Goal: Information Seeking & Learning: Learn about a topic

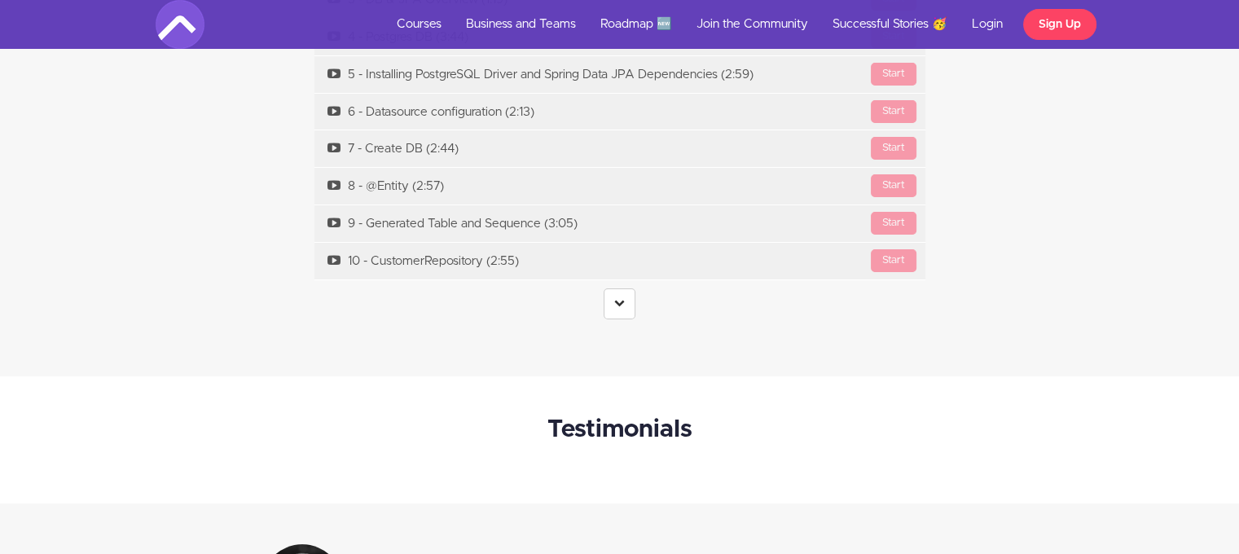
scroll to position [6437, 0]
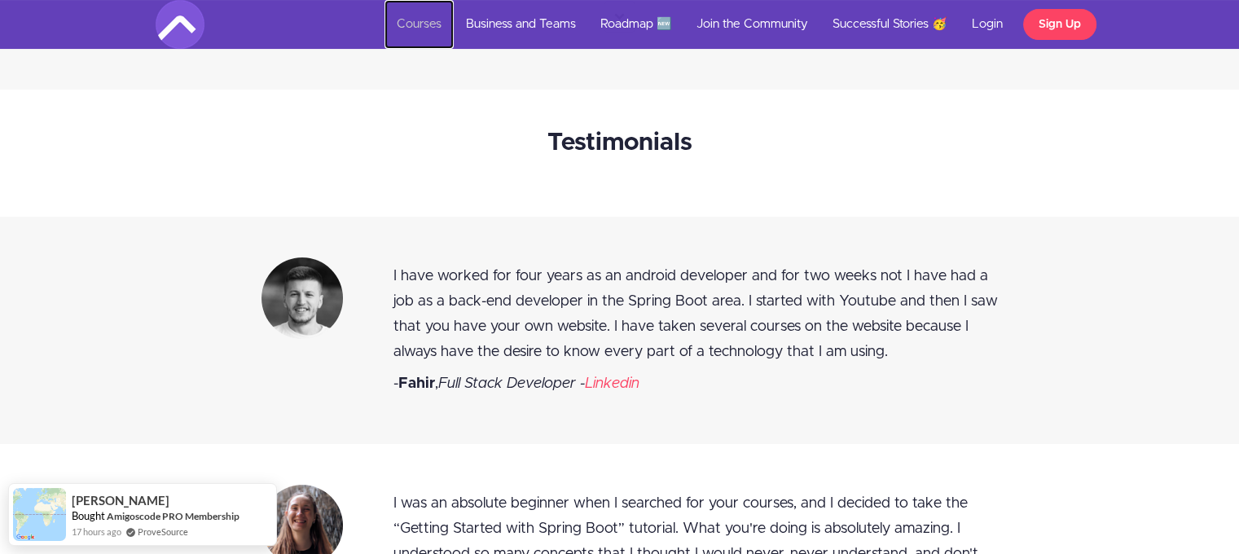
click at [427, 20] on link "Courses" at bounding box center [419, 24] width 69 height 49
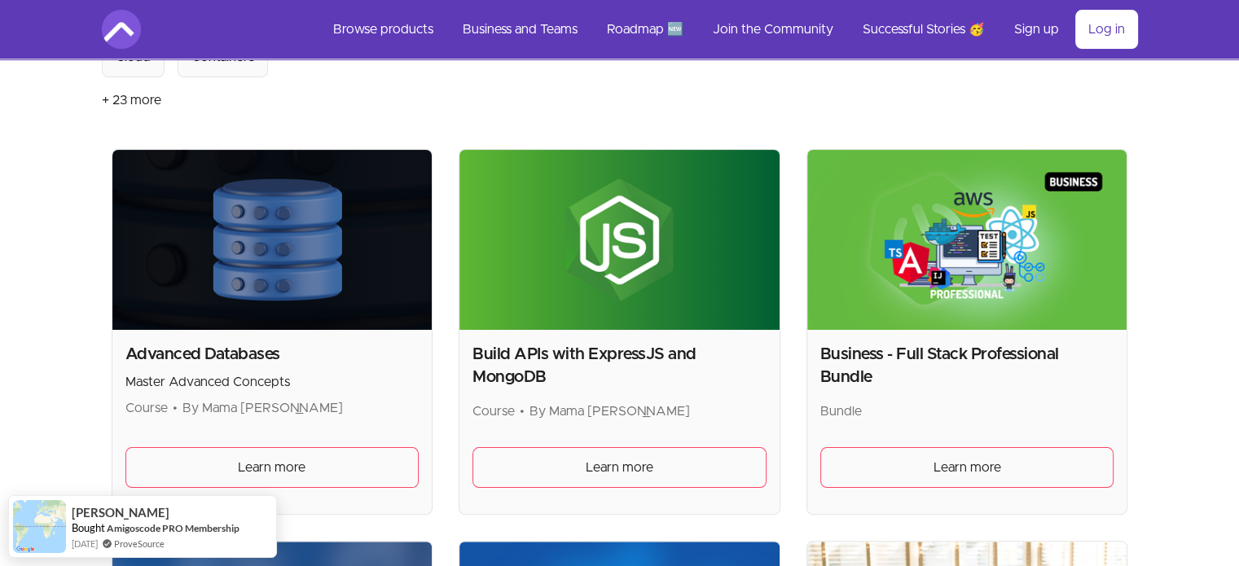
scroll to position [326, 0]
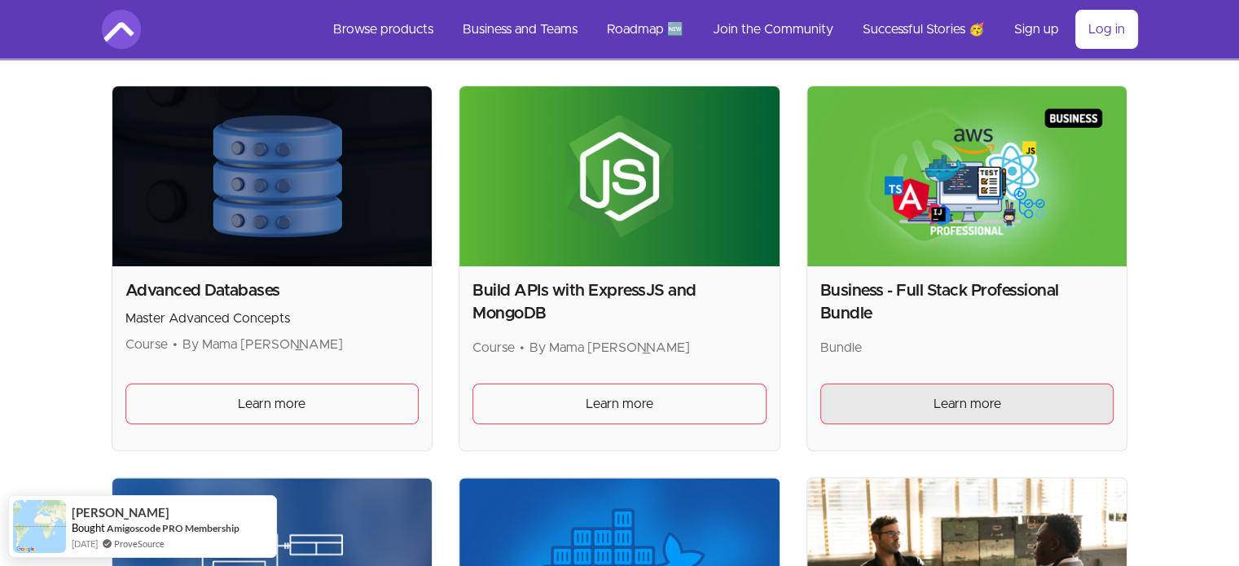
click at [951, 398] on span "Learn more" at bounding box center [968, 404] width 68 height 20
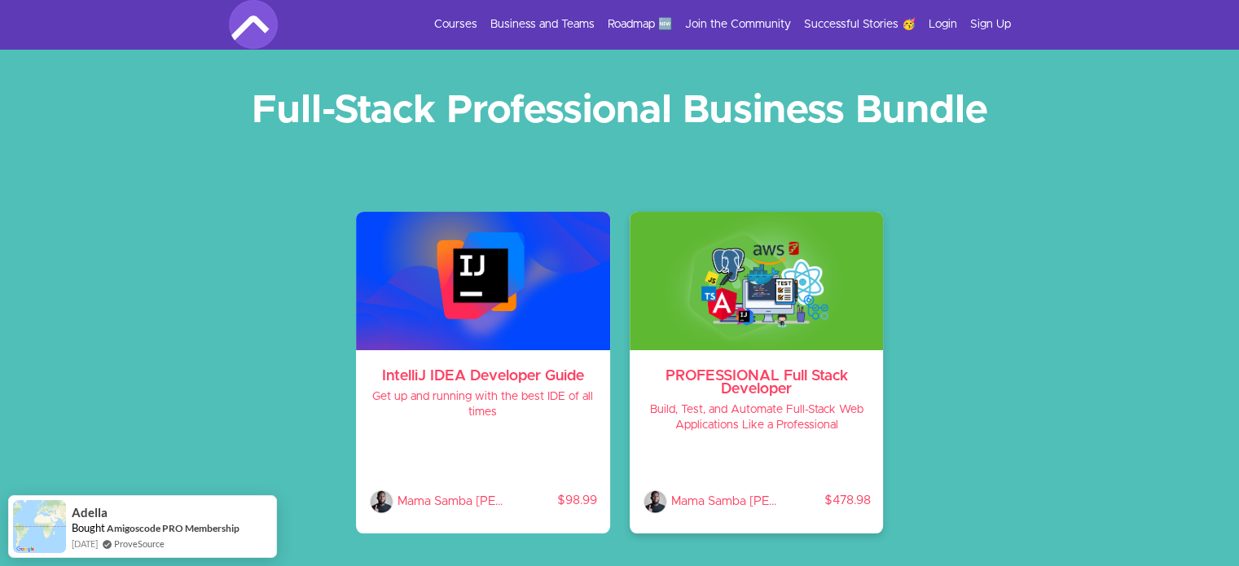
click at [766, 393] on h3 "PROFESSIONAL Full Stack Developer" at bounding box center [757, 383] width 228 height 26
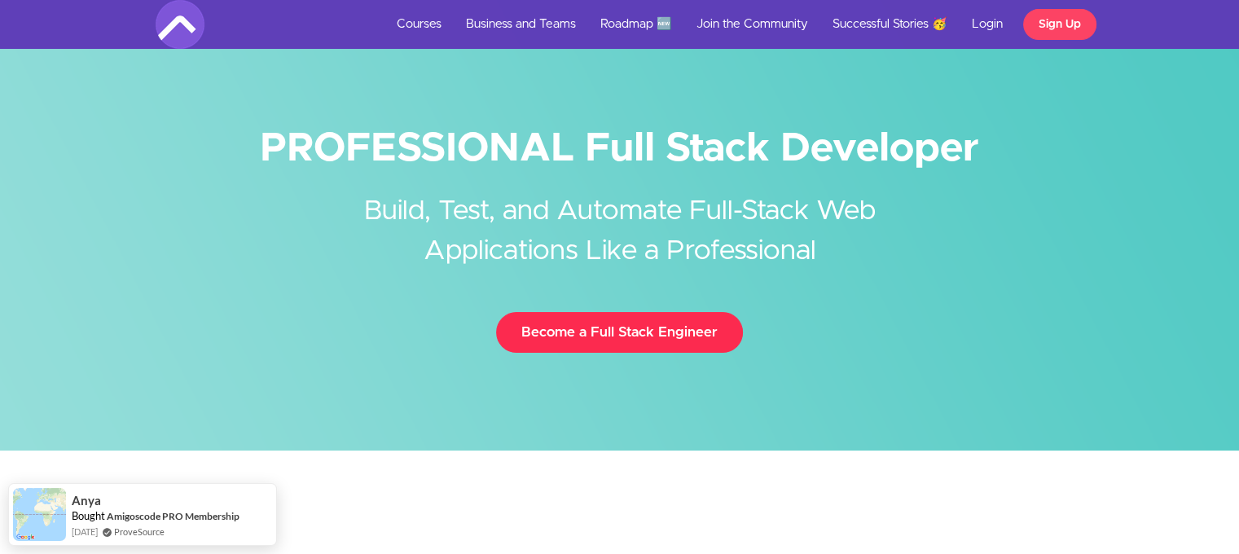
click at [550, 328] on link "Become a Full Stack Engineer" at bounding box center [619, 332] width 247 height 41
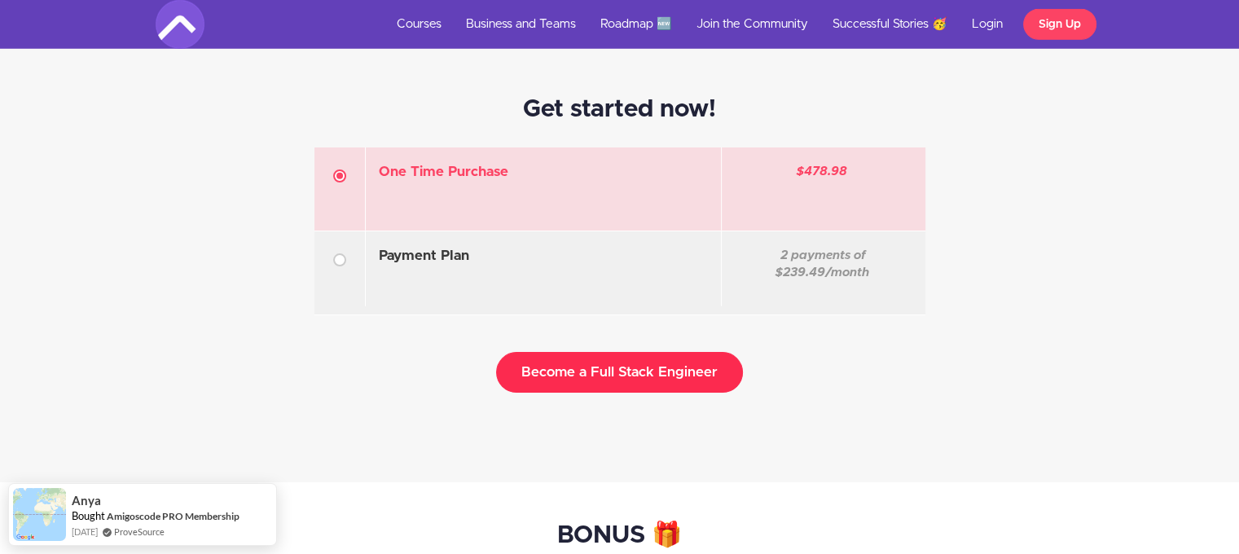
scroll to position [4677, 0]
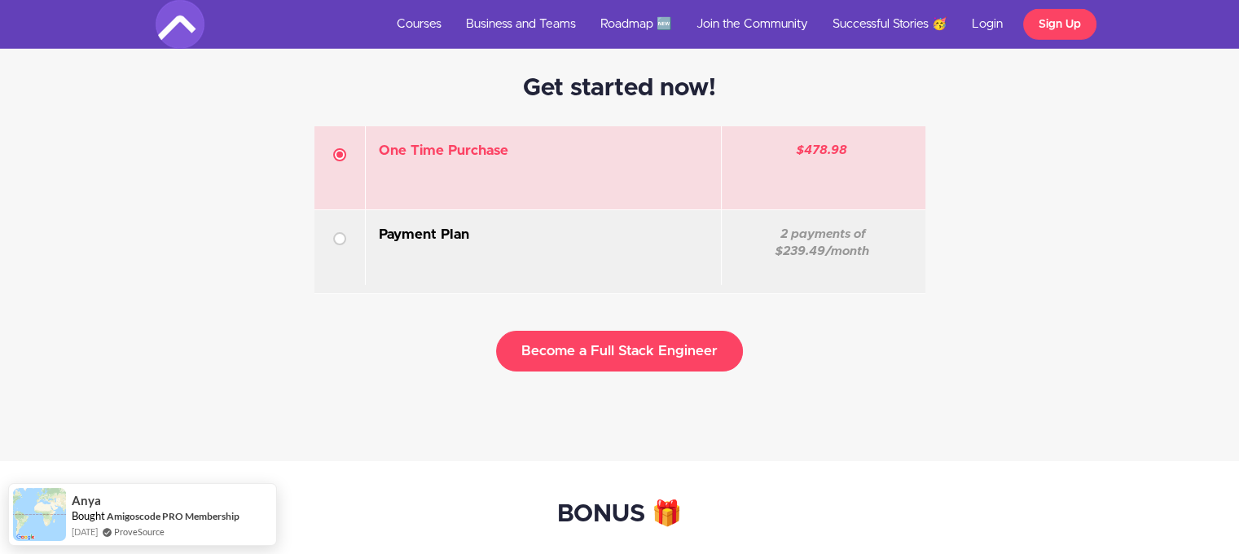
click at [385, 239] on h3 "Payment Plan Coupon Discount" at bounding box center [543, 235] width 329 height 18
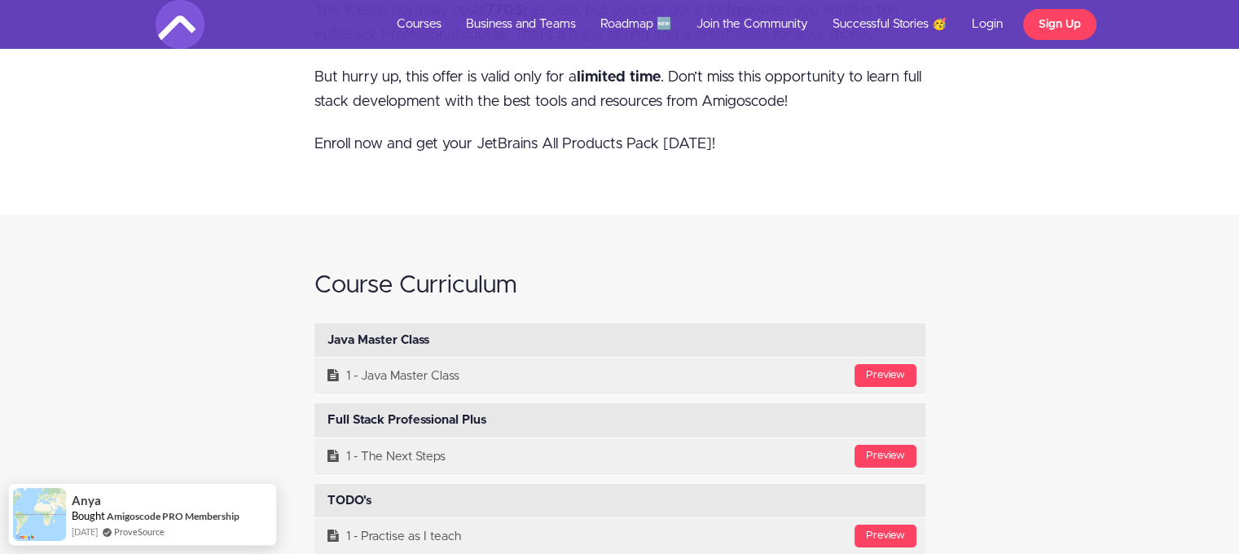
scroll to position [6297, 0]
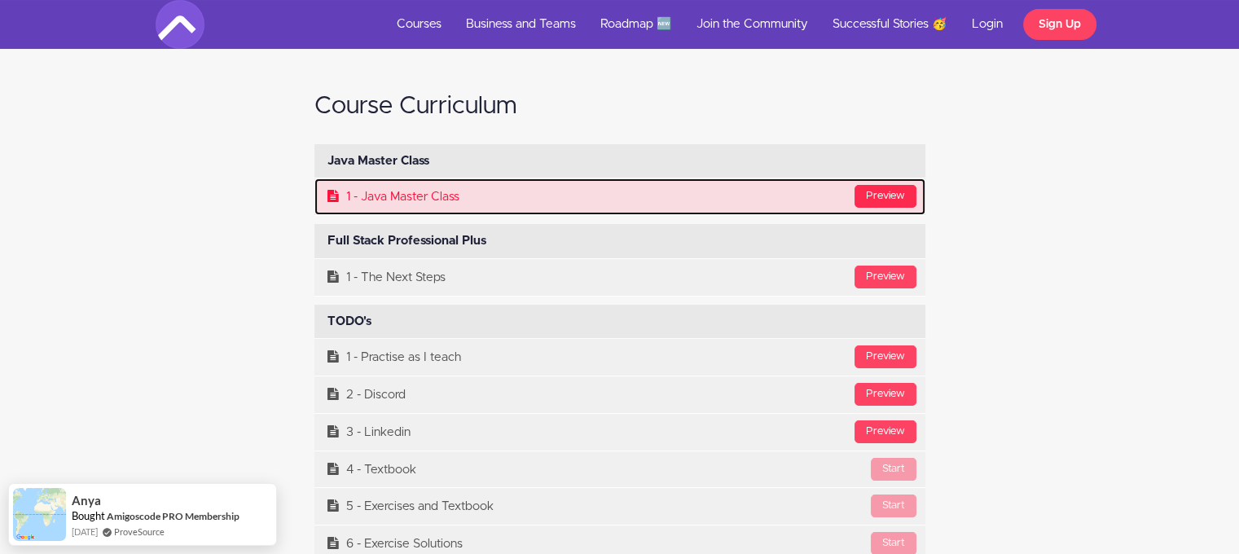
click at [886, 190] on div "Preview" at bounding box center [886, 196] width 62 height 23
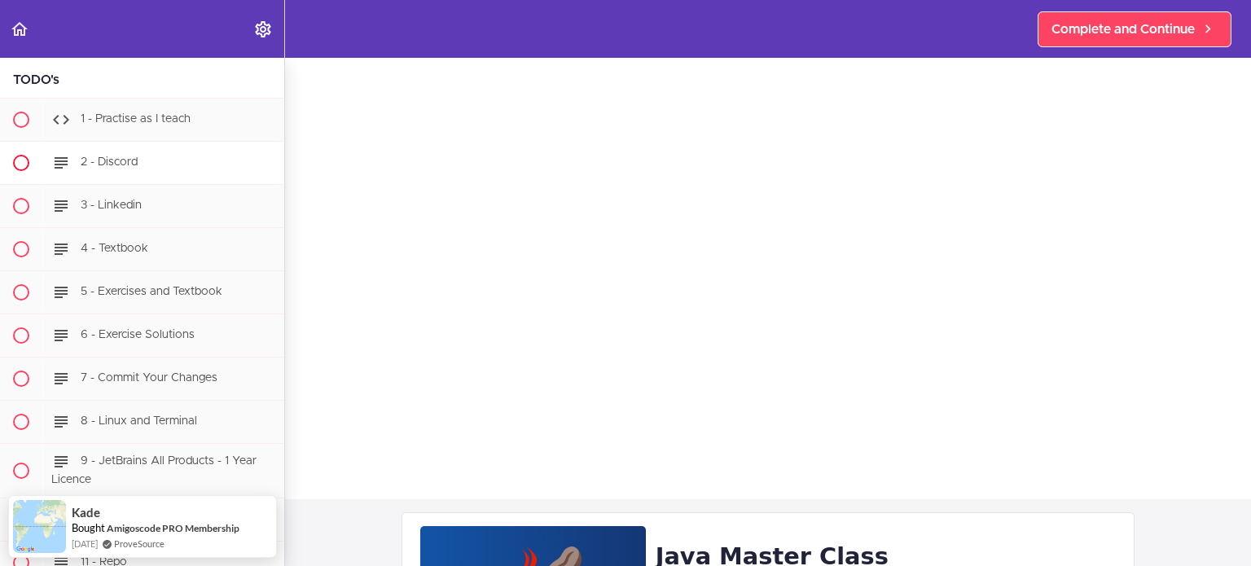
scroll to position [272, 0]
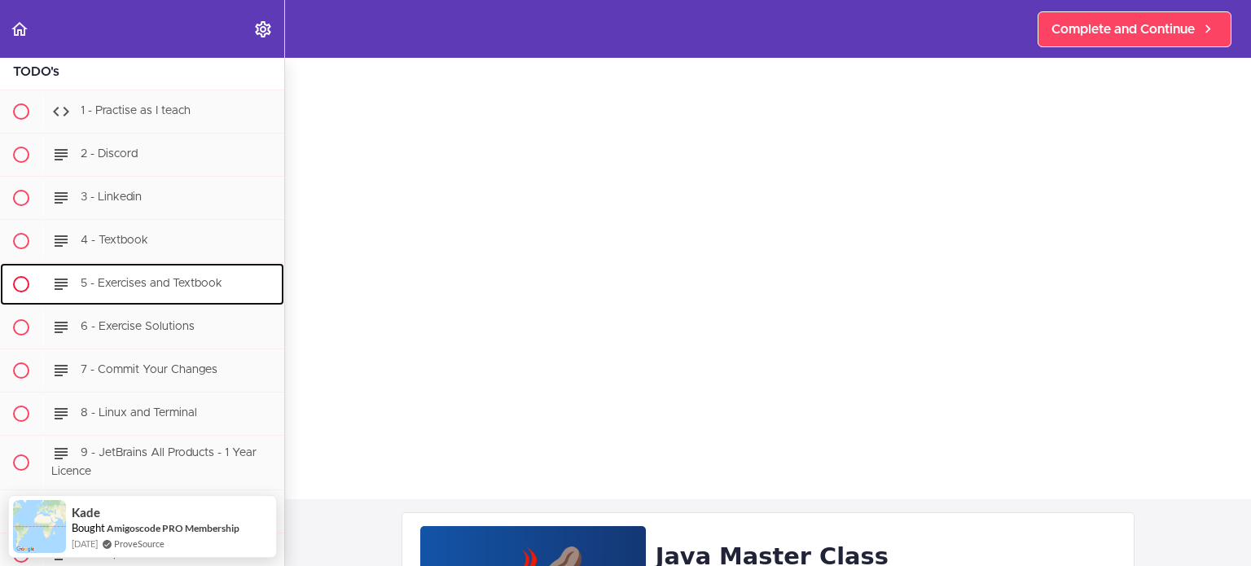
click at [130, 289] on div "5 - Exercises and Textbook" at bounding box center [163, 284] width 242 height 36
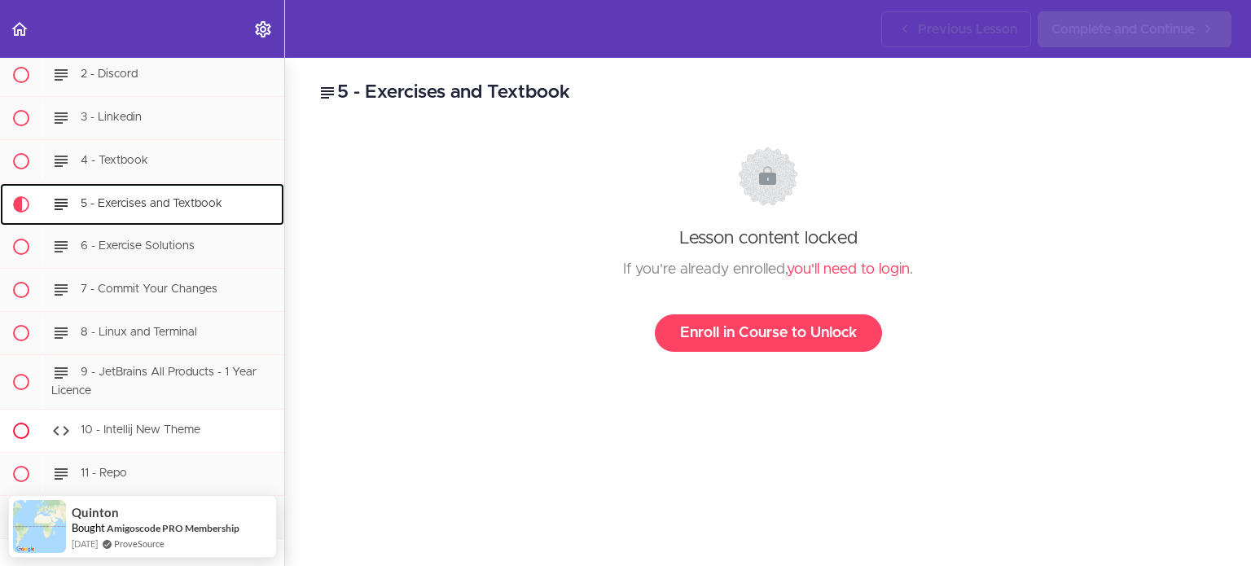
scroll to position [228, 0]
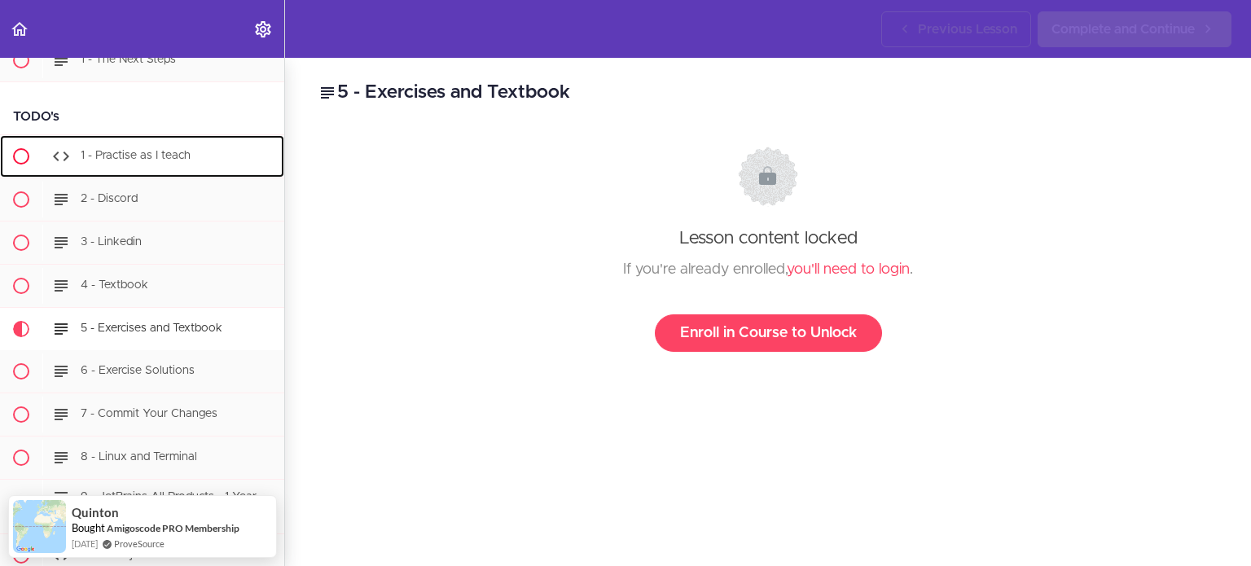
click at [129, 158] on span "1 - Practise as I teach" at bounding box center [136, 155] width 110 height 11
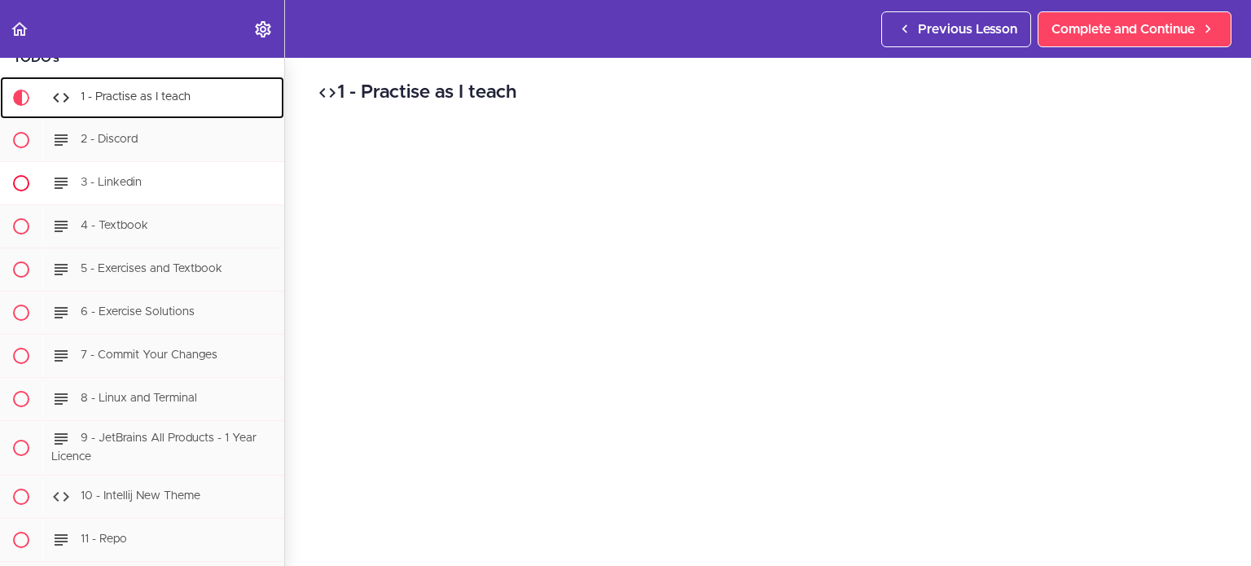
scroll to position [300, 0]
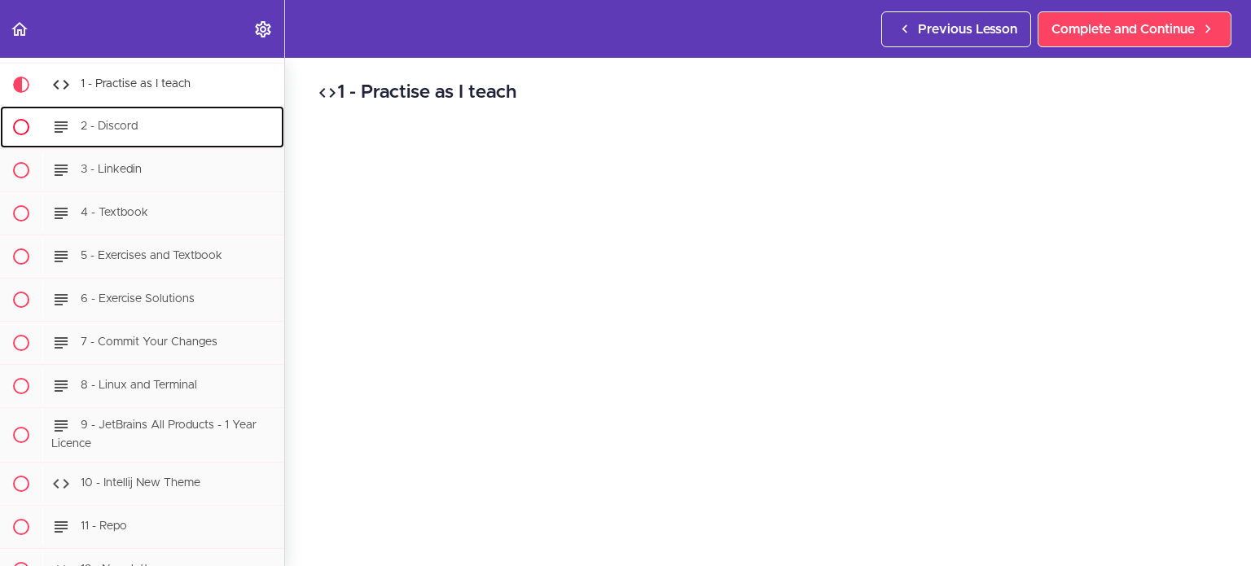
click at [114, 130] on span "2 - Discord" at bounding box center [109, 126] width 57 height 11
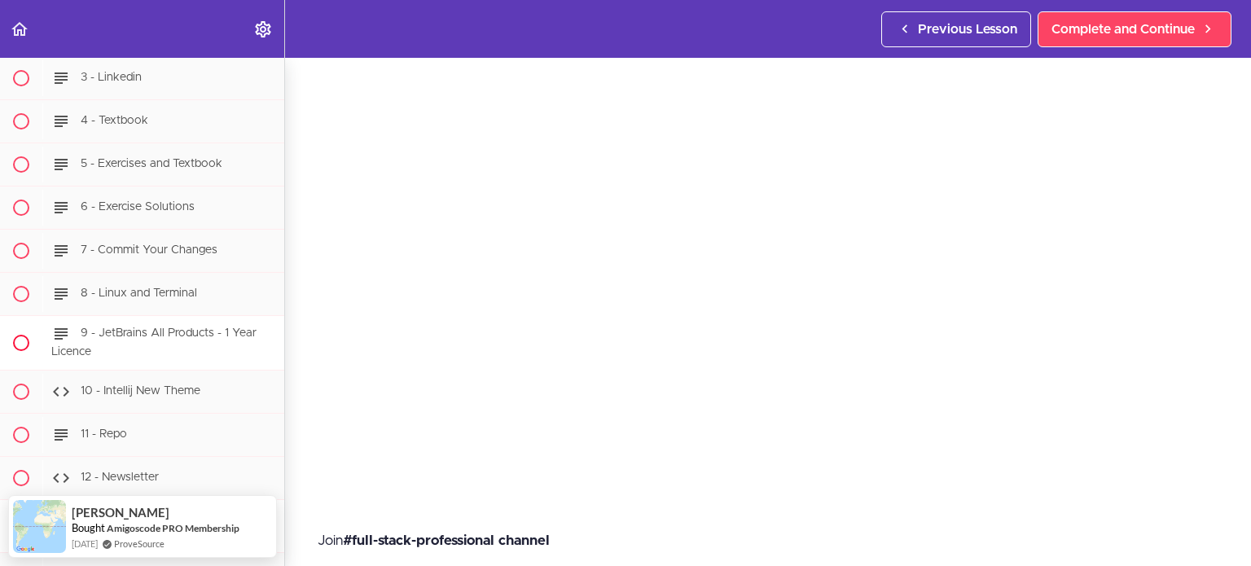
scroll to position [181, 0]
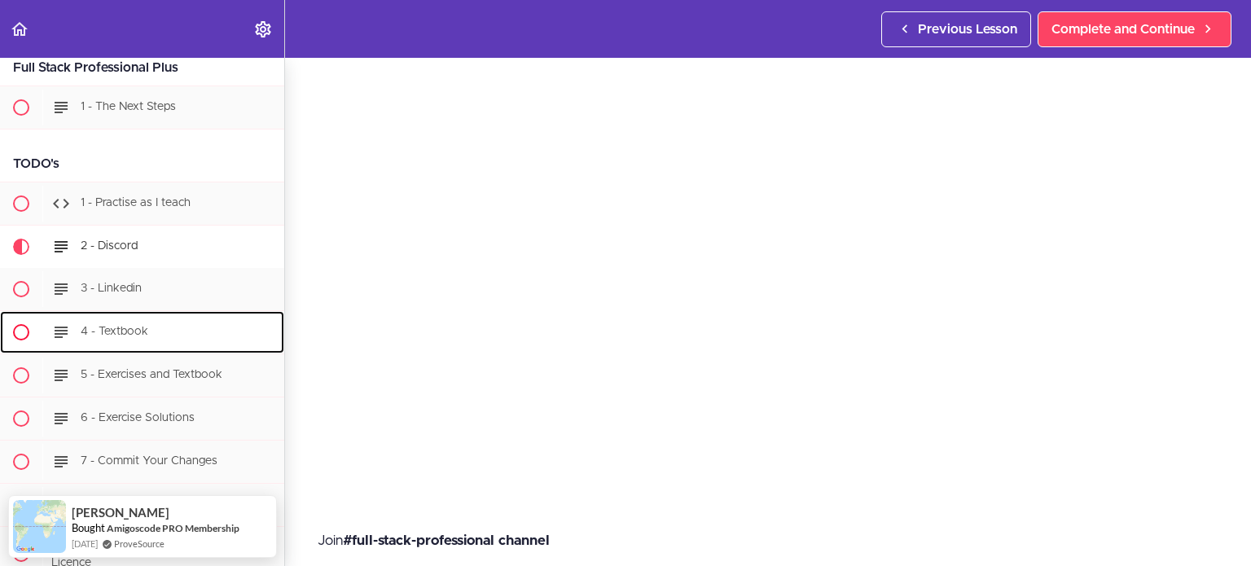
click at [115, 327] on span "4 - Textbook" at bounding box center [115, 331] width 68 height 11
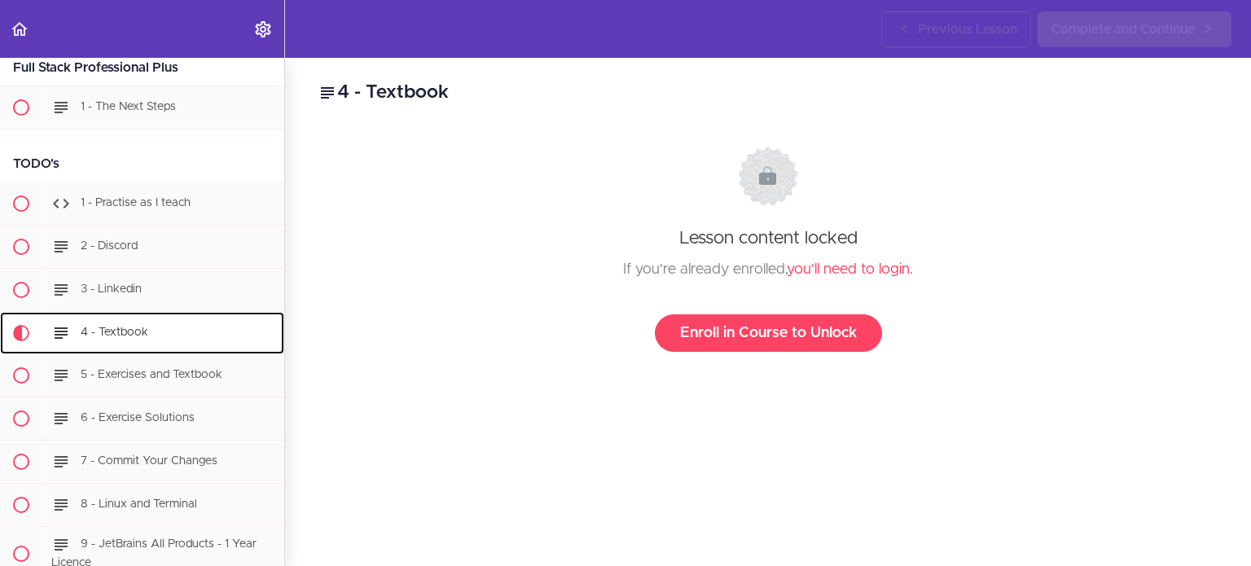
scroll to position [429, 0]
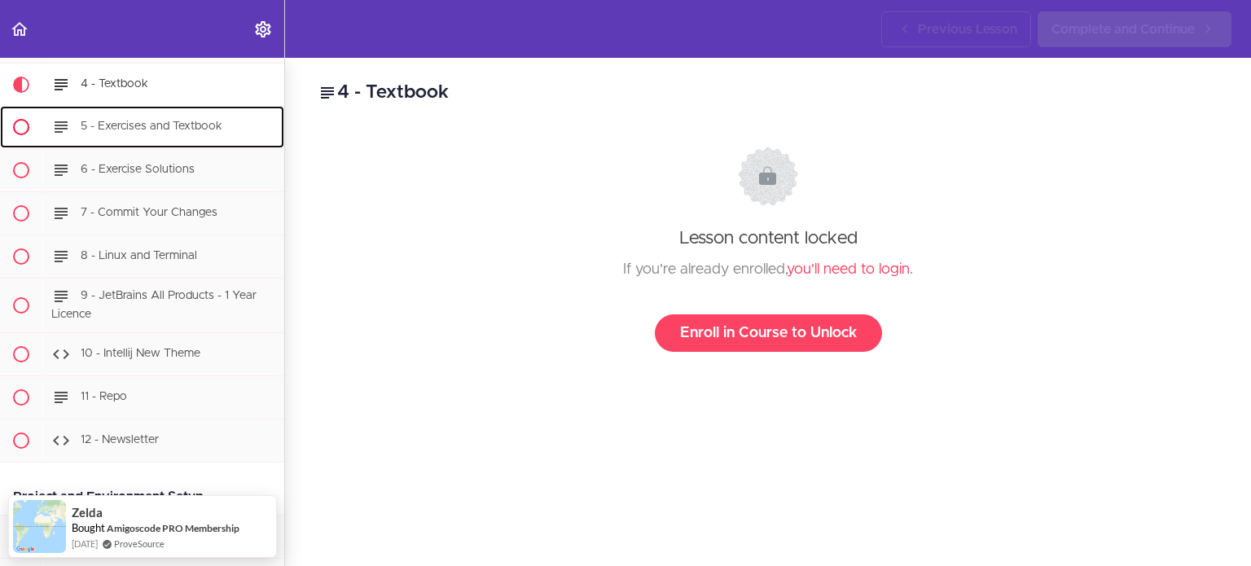
click at [135, 133] on div "5 - Exercises and Textbook" at bounding box center [163, 127] width 242 height 36
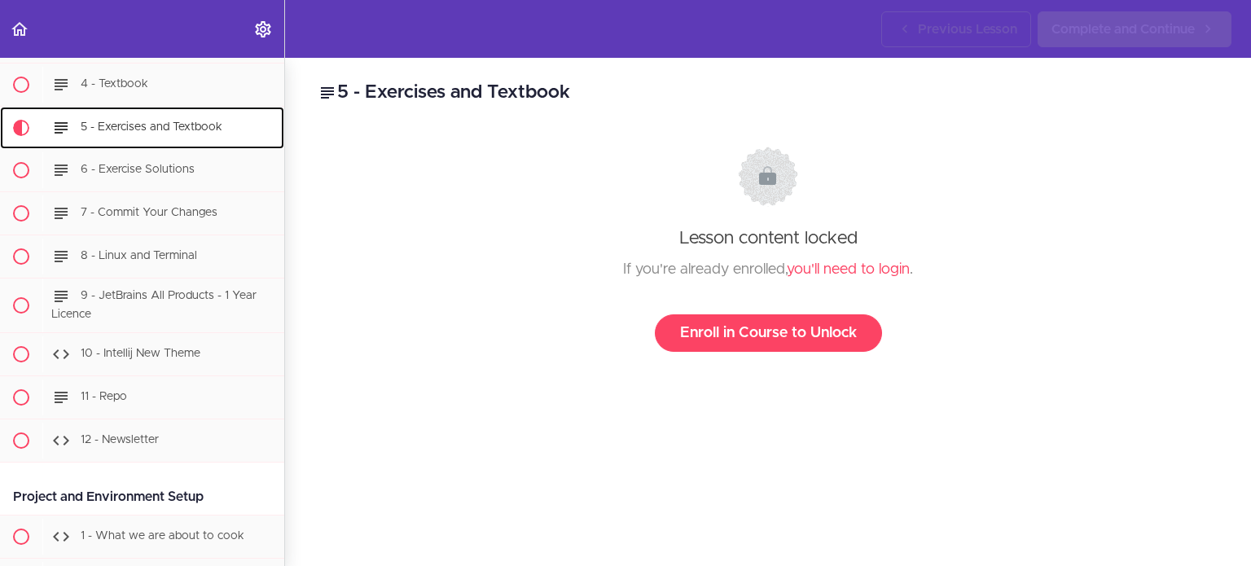
scroll to position [473, 0]
